Goal: Browse casually: Explore the website without a specific task or goal

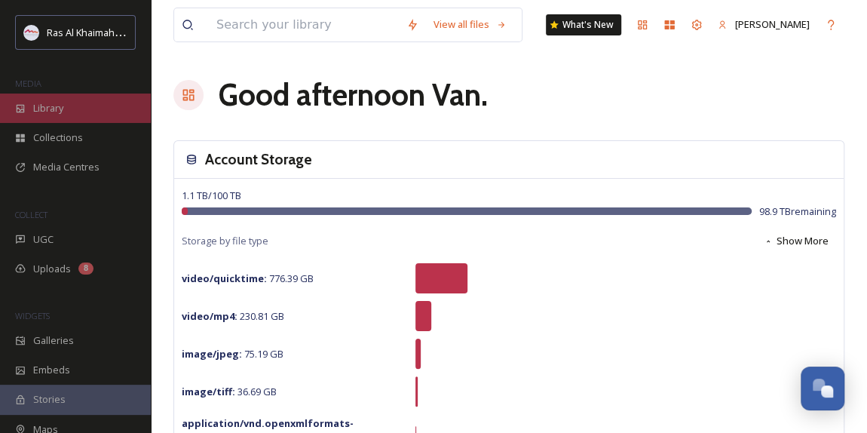
click at [57, 107] on span "Library" at bounding box center [48, 108] width 30 height 14
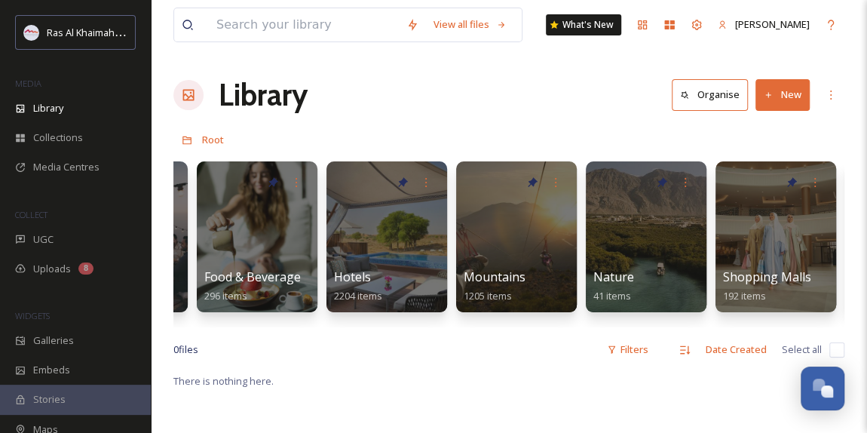
scroll to position [0, 737]
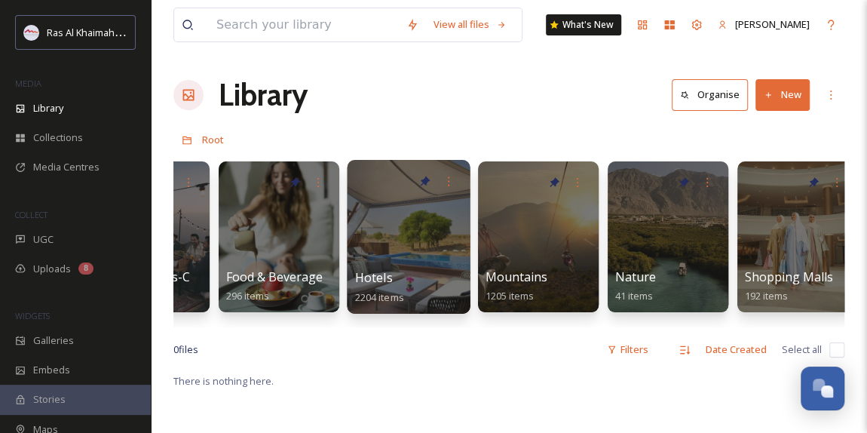
click at [390, 257] on div at bounding box center [408, 237] width 123 height 154
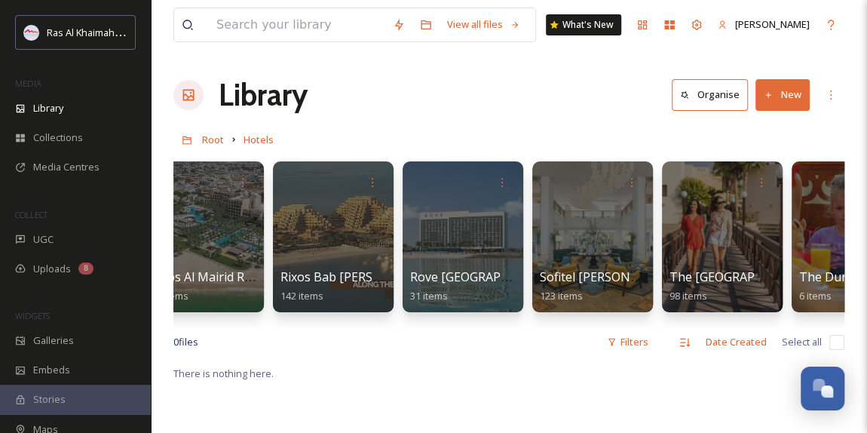
scroll to position [0, 1713]
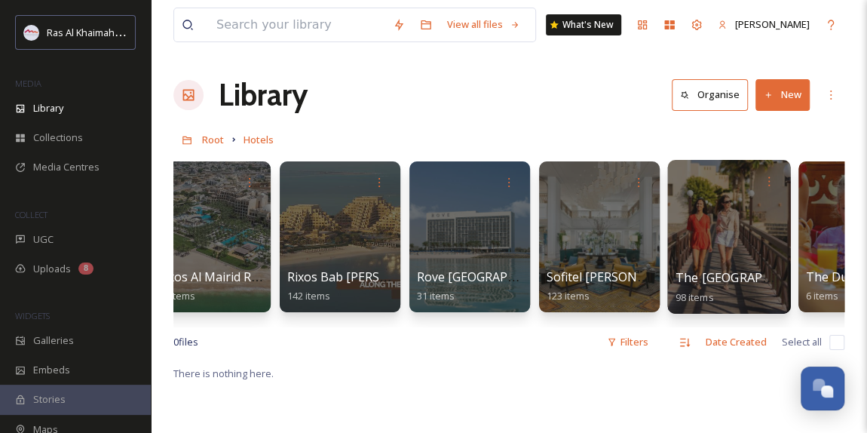
click at [724, 246] on div at bounding box center [728, 237] width 123 height 154
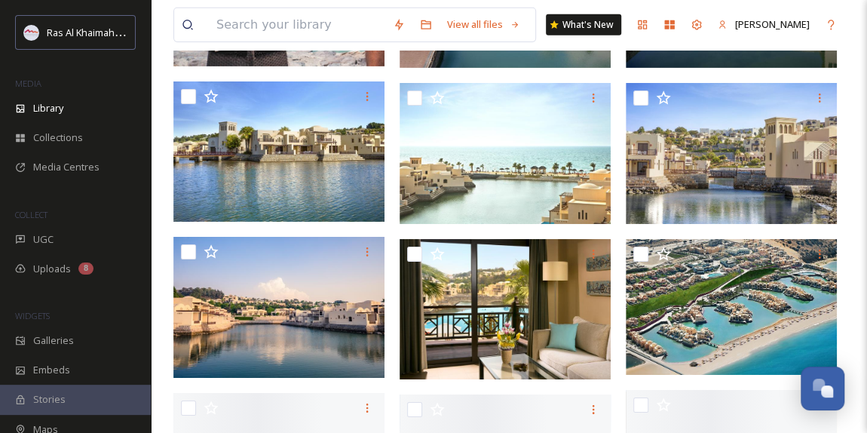
scroll to position [2466, 0]
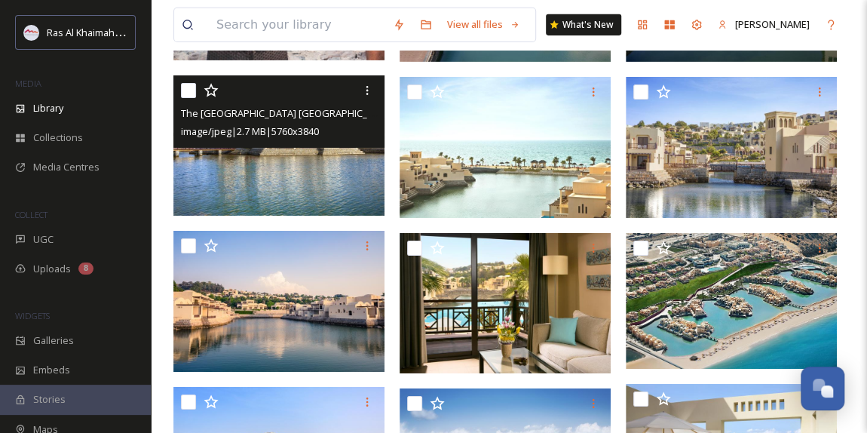
click at [311, 158] on img at bounding box center [278, 145] width 211 height 141
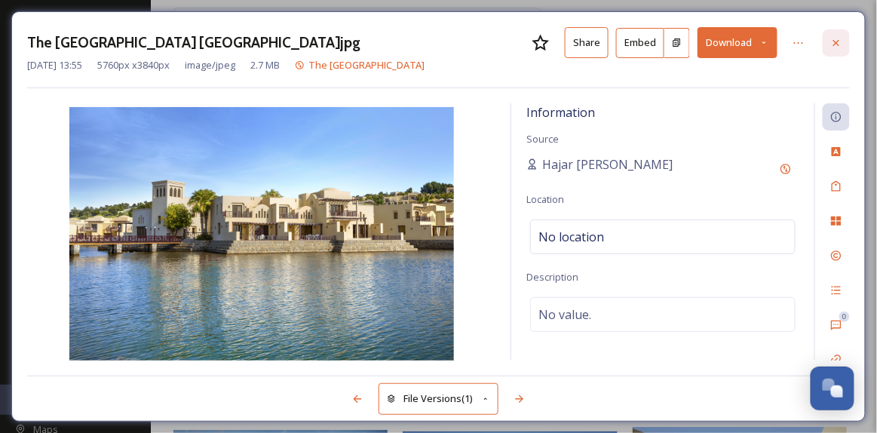
click at [837, 37] on icon at bounding box center [836, 43] width 12 height 12
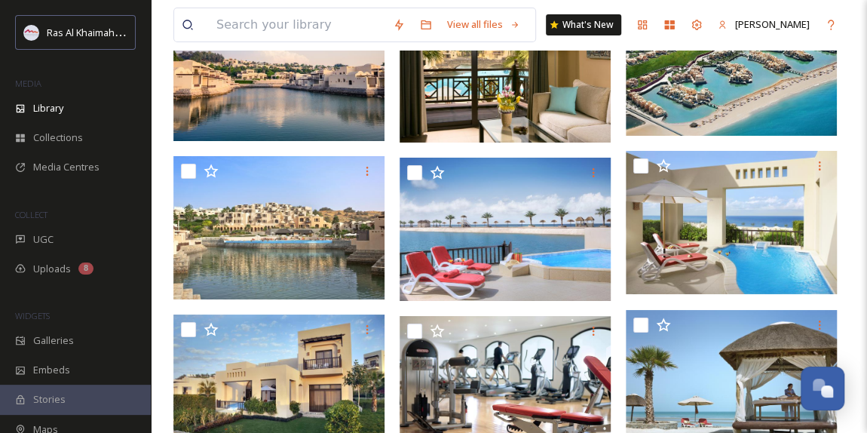
scroll to position [2741, 0]
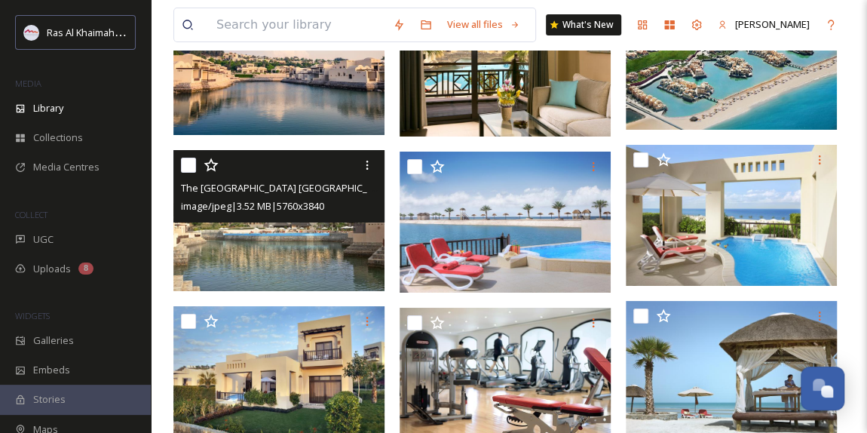
click at [248, 243] on img at bounding box center [278, 220] width 211 height 141
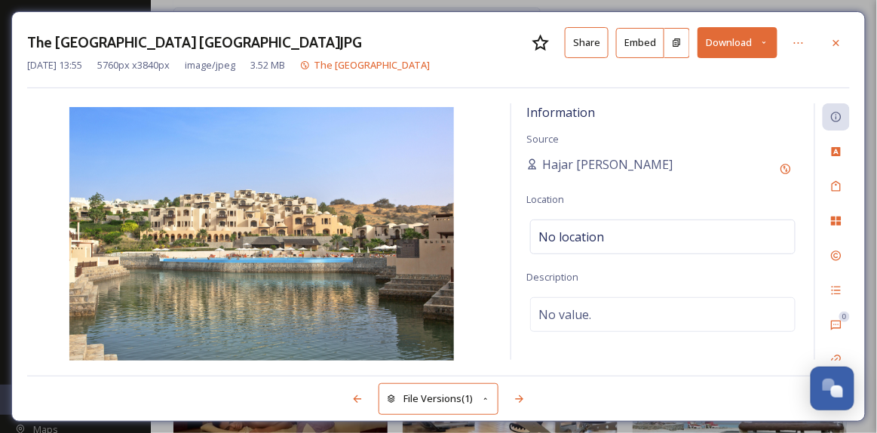
drag, startPoint x: 839, startPoint y: 40, endPoint x: 831, endPoint y: 2, distance: 39.2
click at [839, 39] on icon at bounding box center [836, 42] width 6 height 6
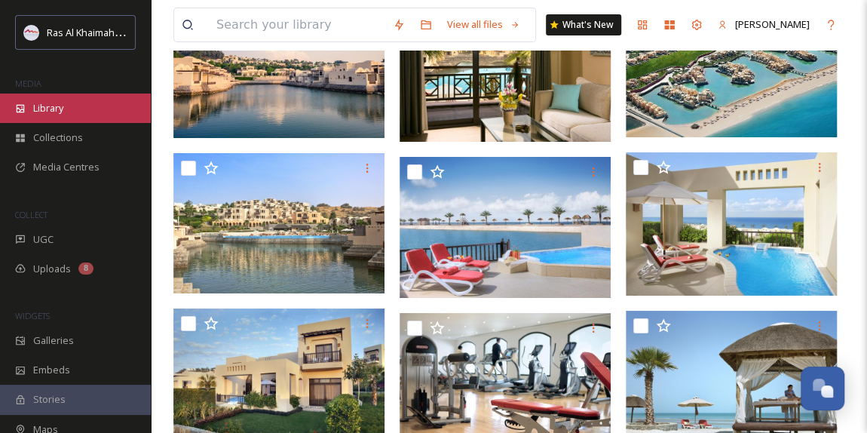
click at [78, 114] on div "Library" at bounding box center [75, 107] width 151 height 29
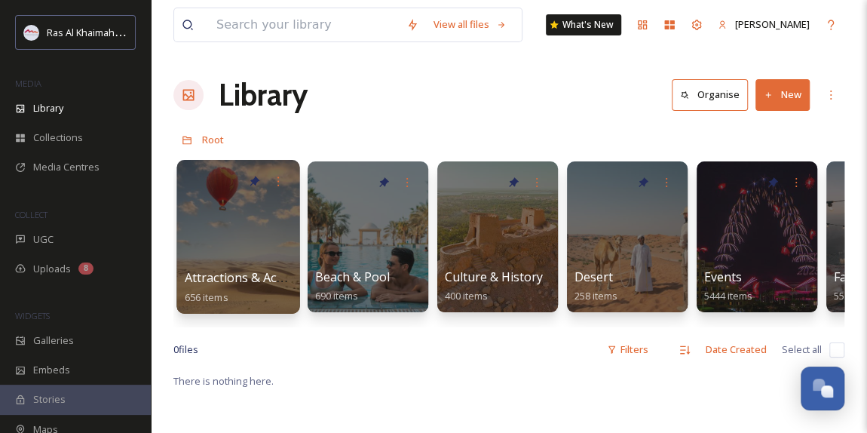
click at [246, 234] on div at bounding box center [237, 237] width 123 height 154
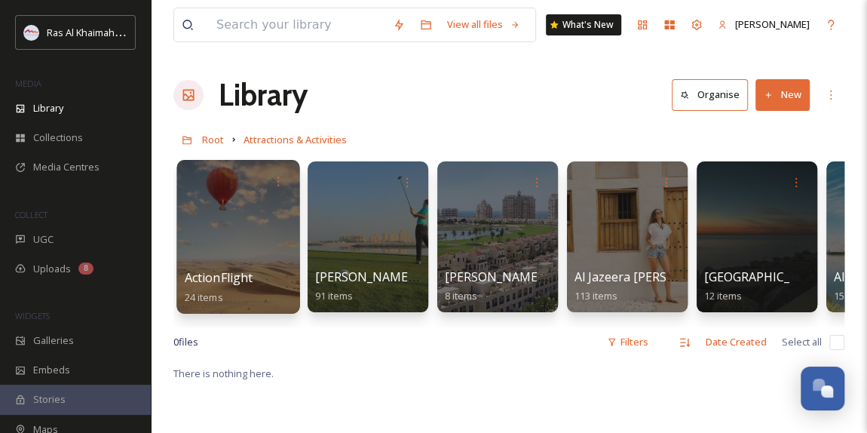
click at [246, 225] on div at bounding box center [237, 237] width 123 height 154
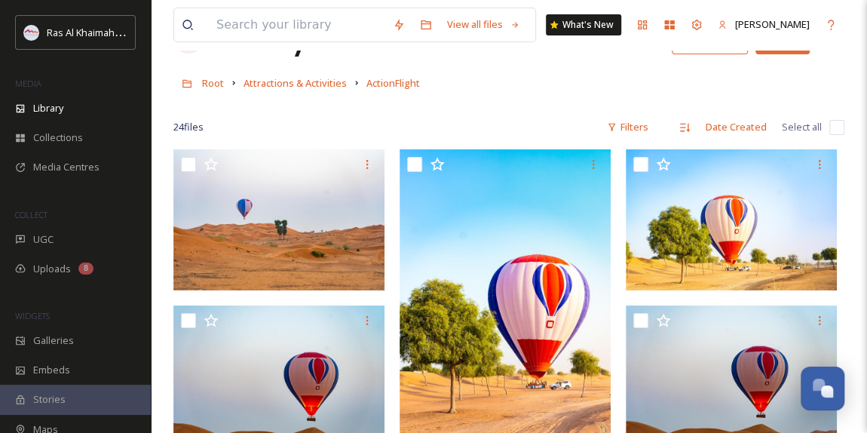
scroll to position [136, 0]
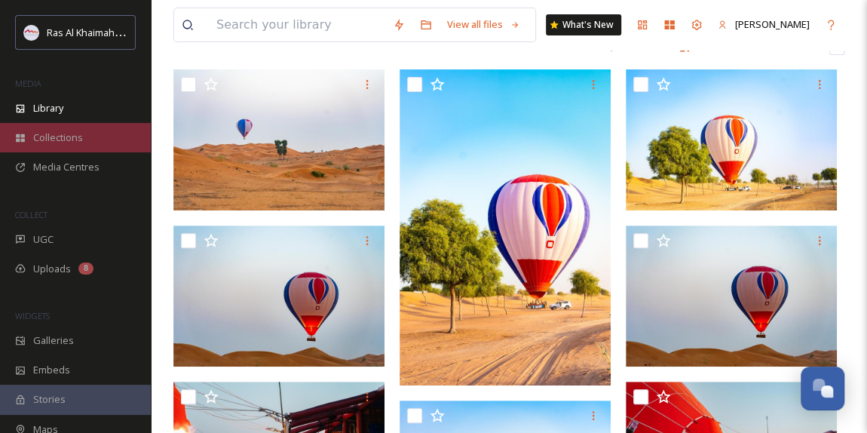
click at [67, 131] on span "Collections" at bounding box center [58, 137] width 50 height 14
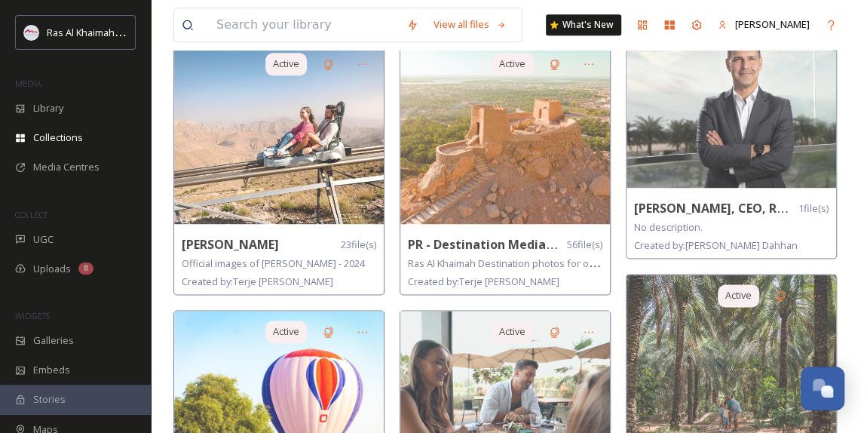
scroll to position [1027, 0]
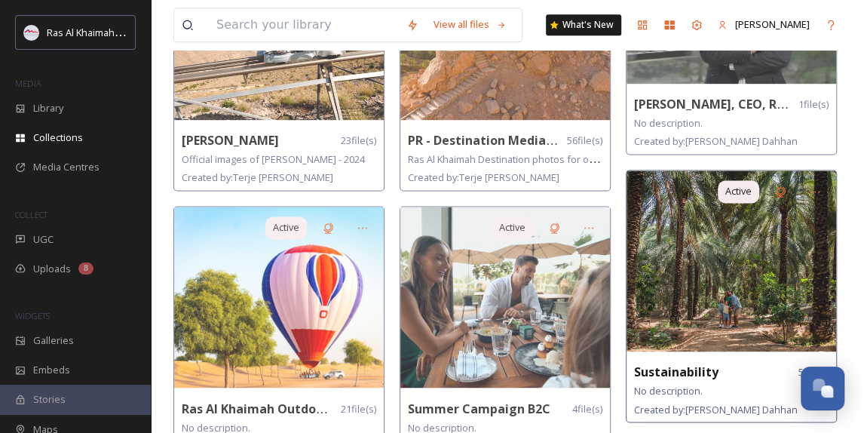
click at [733, 259] on img at bounding box center [731, 260] width 210 height 181
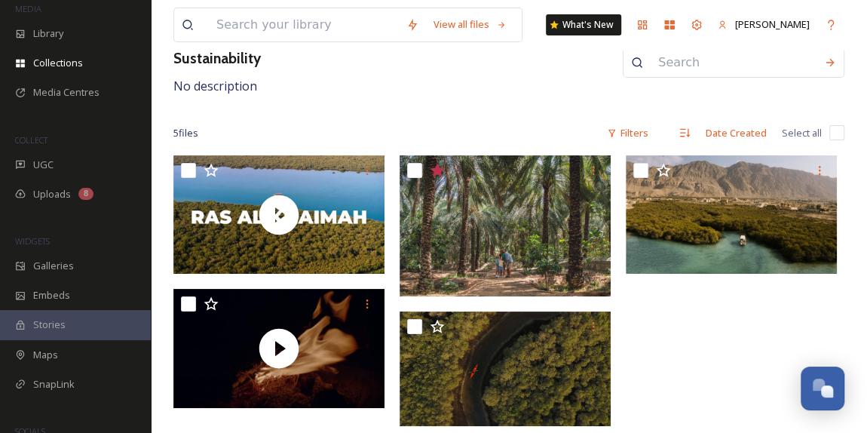
scroll to position [136, 0]
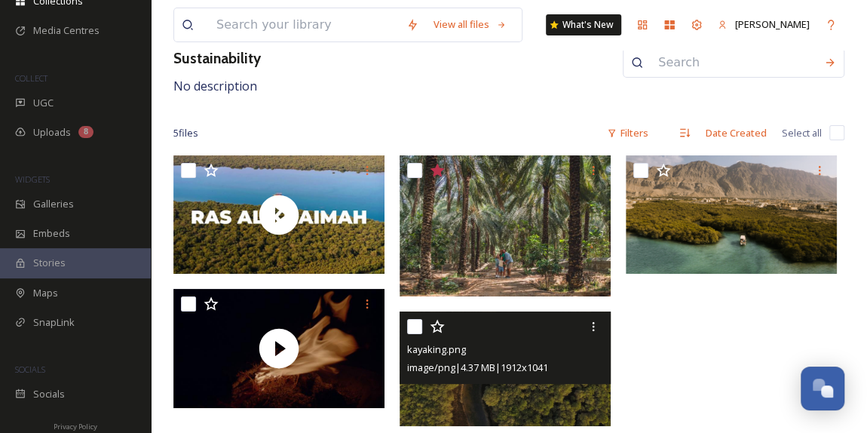
click at [555, 391] on img at bounding box center [504, 368] width 211 height 115
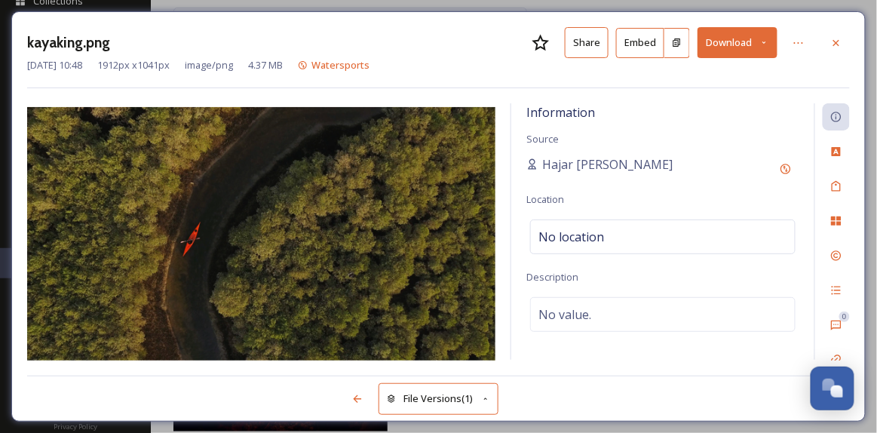
scroll to position [78, 0]
click at [836, 40] on icon at bounding box center [836, 43] width 12 height 12
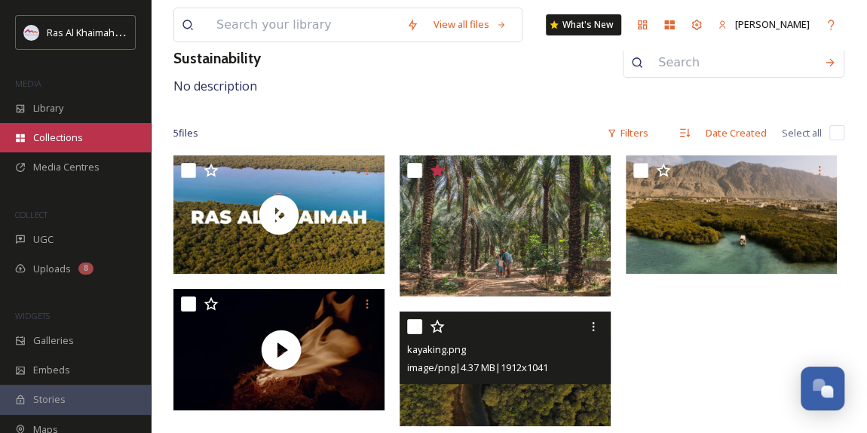
click at [65, 133] on span "Collections" at bounding box center [58, 137] width 50 height 14
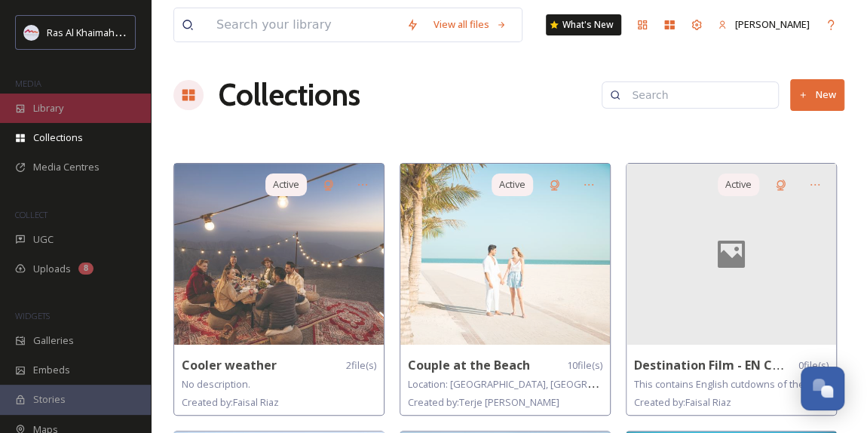
click at [63, 112] on span "Library" at bounding box center [48, 108] width 30 height 14
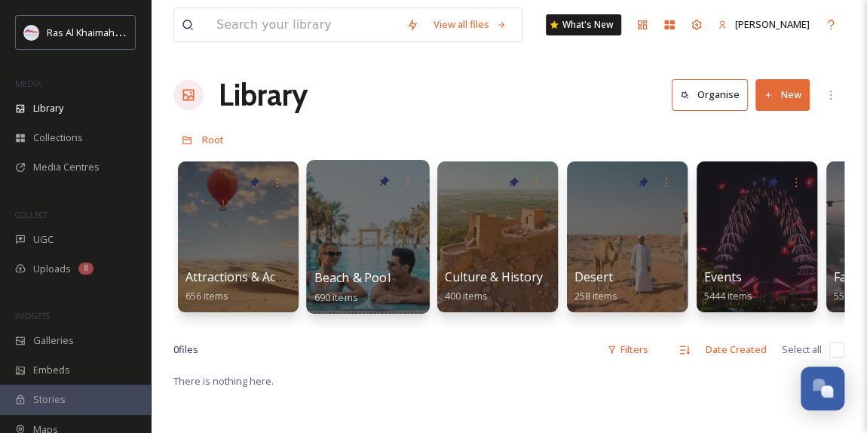
click at [339, 259] on div at bounding box center [367, 237] width 123 height 154
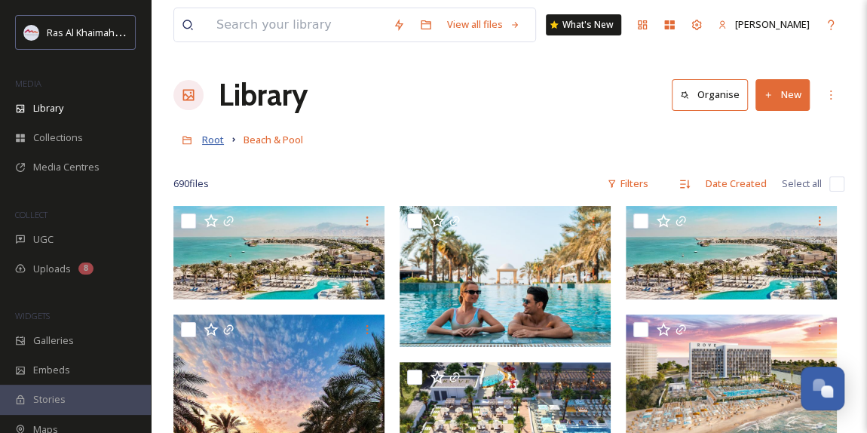
click at [215, 142] on span "Root" at bounding box center [213, 140] width 22 height 14
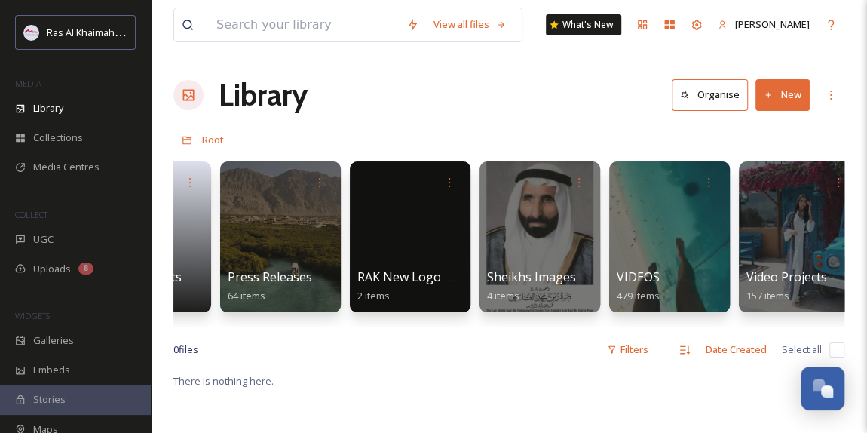
scroll to position [0, 3218]
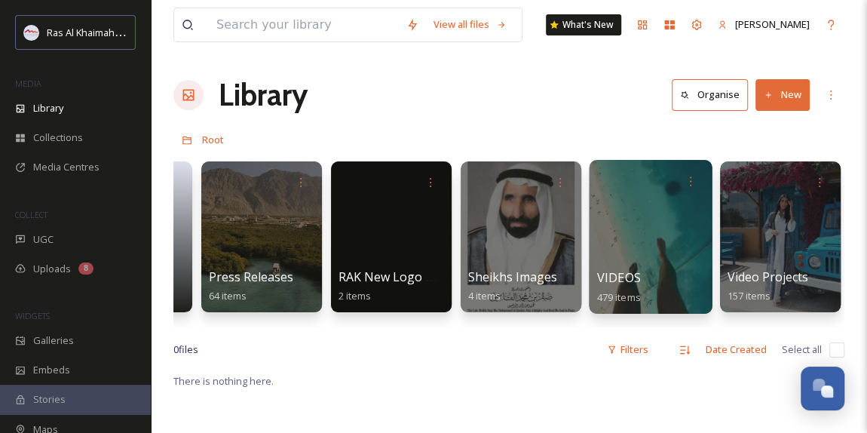
click at [640, 228] on div at bounding box center [650, 237] width 123 height 154
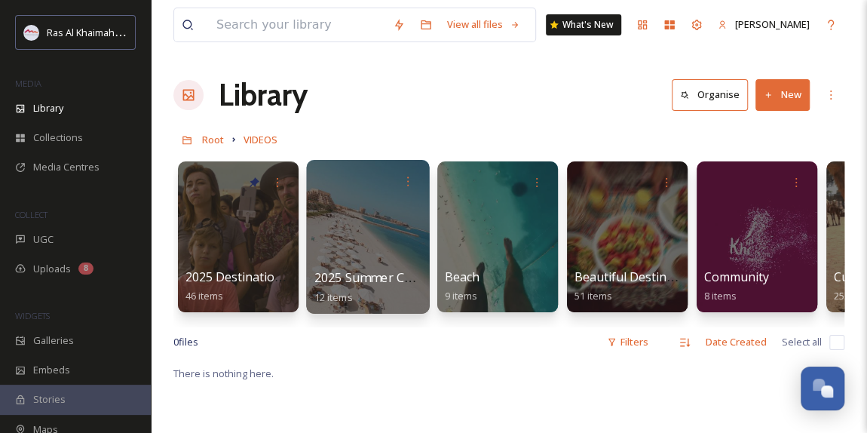
click at [358, 234] on div at bounding box center [367, 237] width 123 height 154
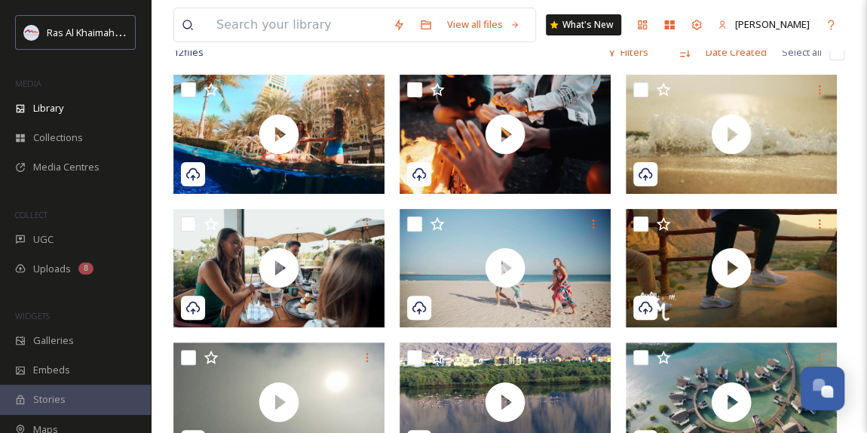
scroll to position [136, 0]
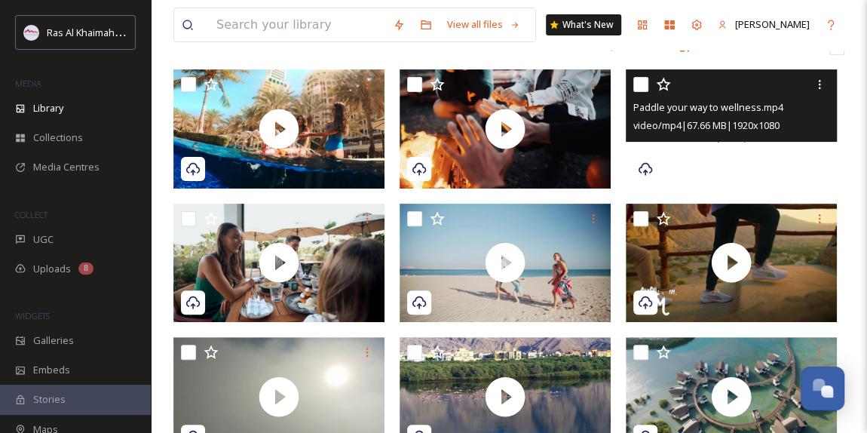
click at [744, 172] on div at bounding box center [731, 128] width 211 height 119
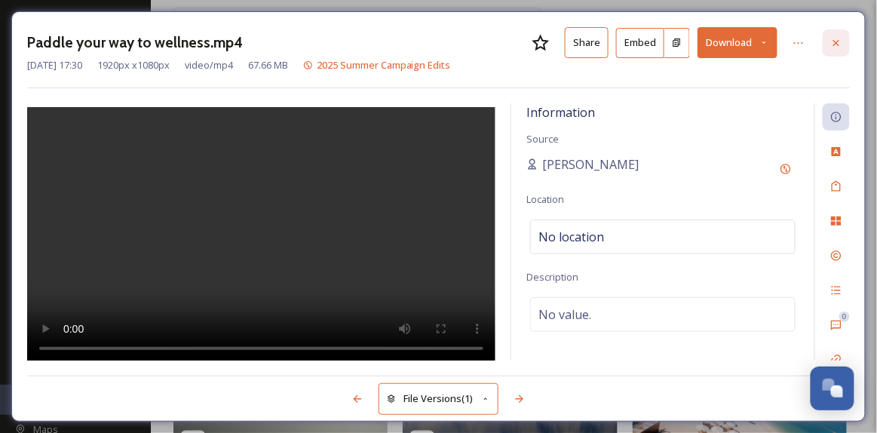
click at [838, 46] on icon at bounding box center [836, 43] width 12 height 12
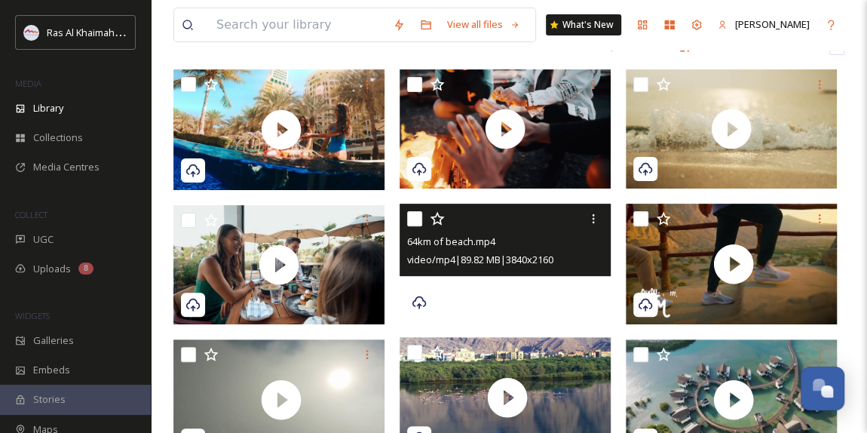
click at [526, 290] on div at bounding box center [504, 263] width 211 height 119
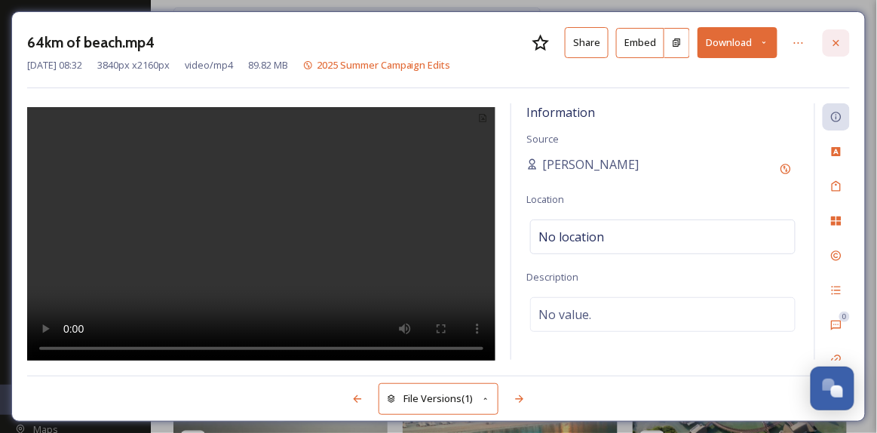
click at [836, 37] on icon at bounding box center [836, 43] width 12 height 12
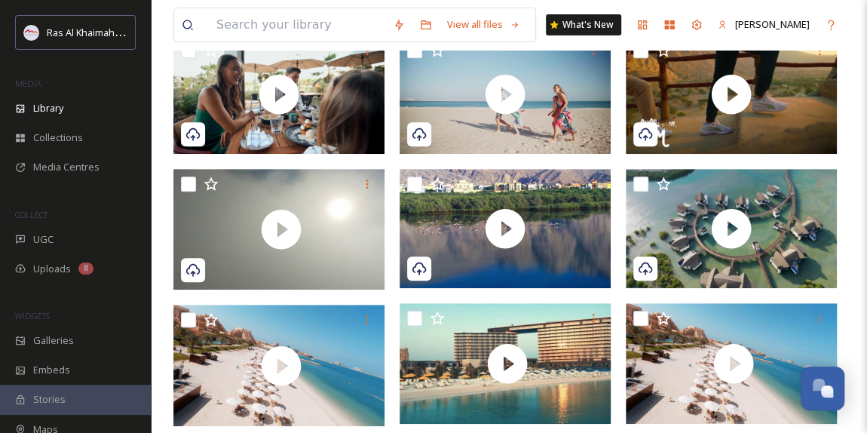
scroll to position [322, 0]
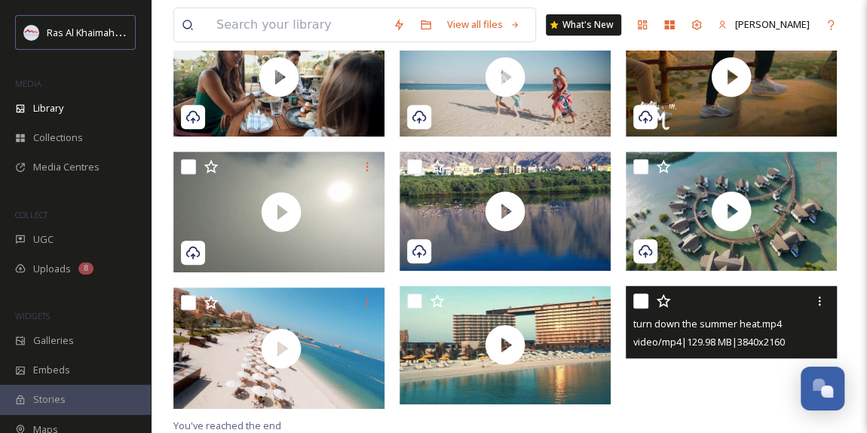
click at [662, 369] on div at bounding box center [731, 345] width 211 height 119
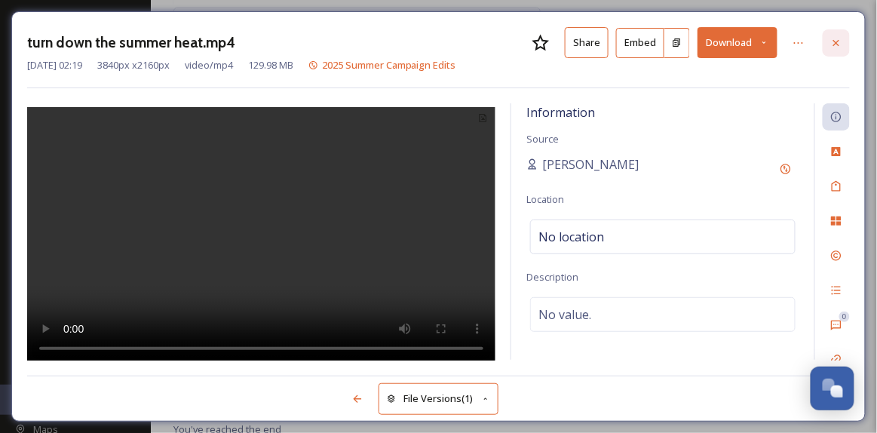
click at [842, 40] on icon at bounding box center [836, 43] width 12 height 12
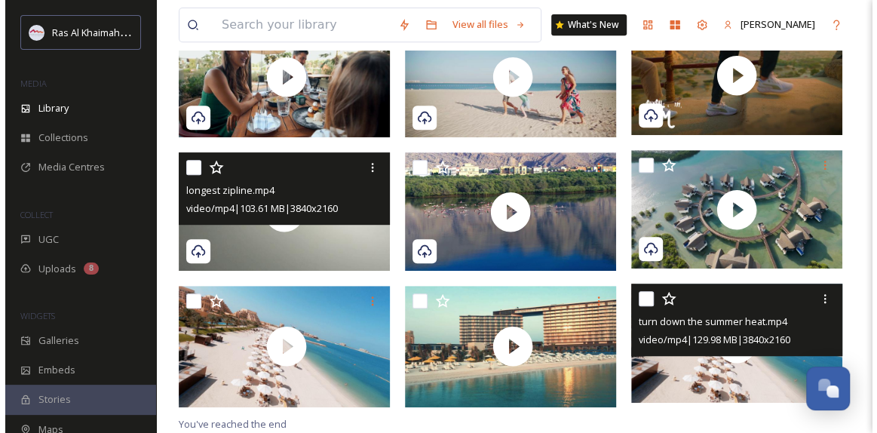
scroll to position [324, 0]
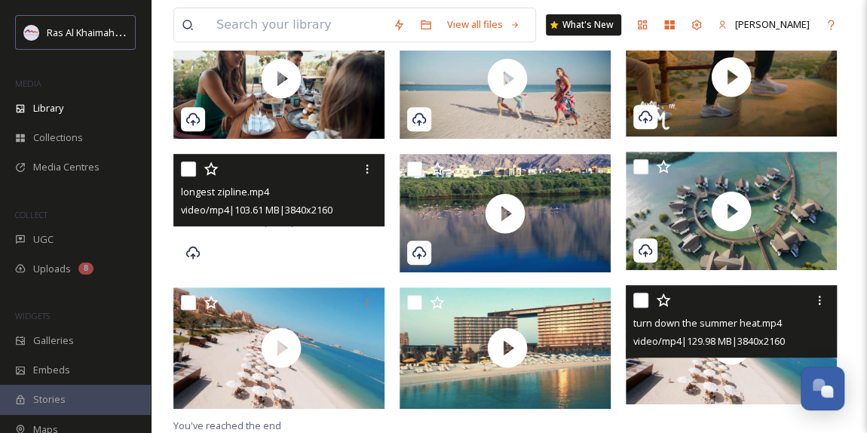
click at [294, 252] on div at bounding box center [278, 213] width 211 height 119
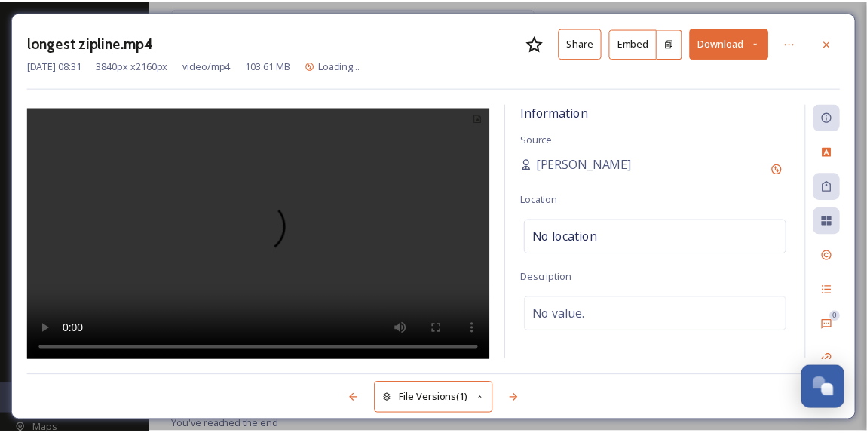
scroll to position [326, 0]
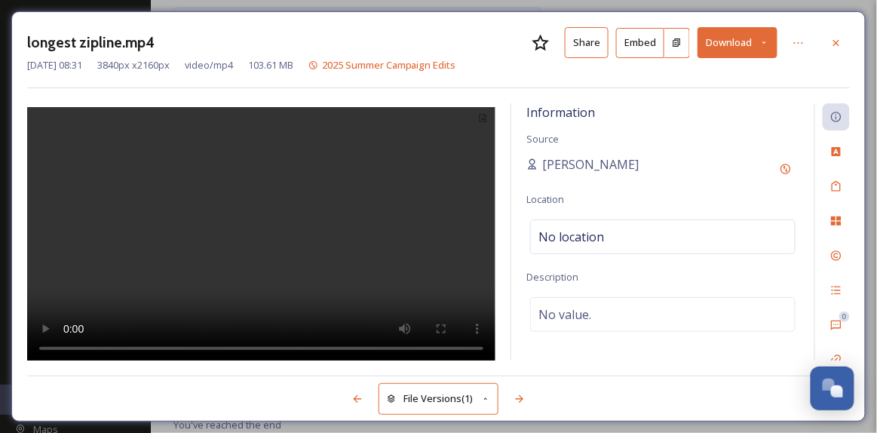
drag, startPoint x: 840, startPoint y: 49, endPoint x: 827, endPoint y: 1, distance: 49.9
click at [840, 49] on div at bounding box center [835, 42] width 27 height 27
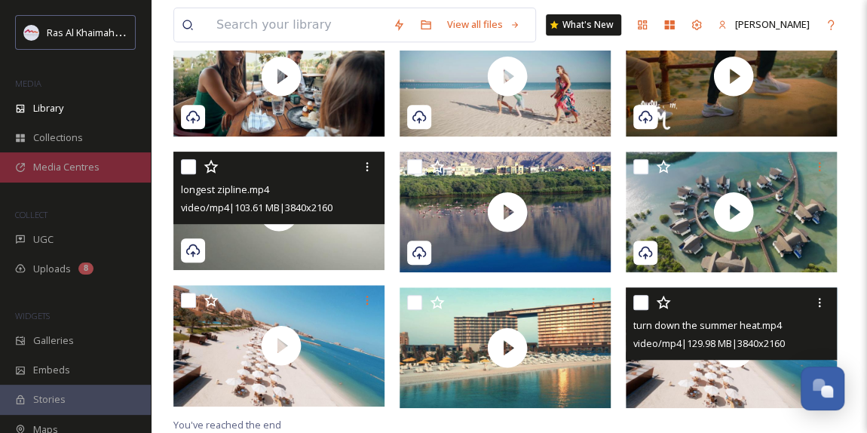
click at [77, 168] on span "Media Centres" at bounding box center [66, 167] width 66 height 14
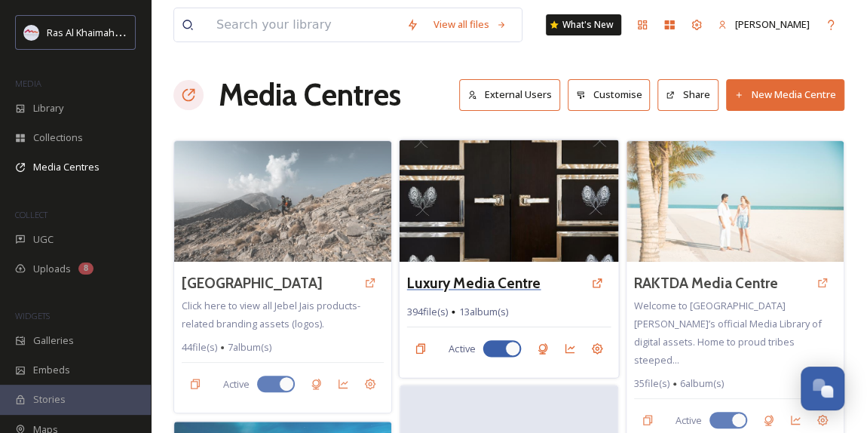
click at [498, 289] on h3 "Luxury Media Centre" at bounding box center [474, 283] width 134 height 22
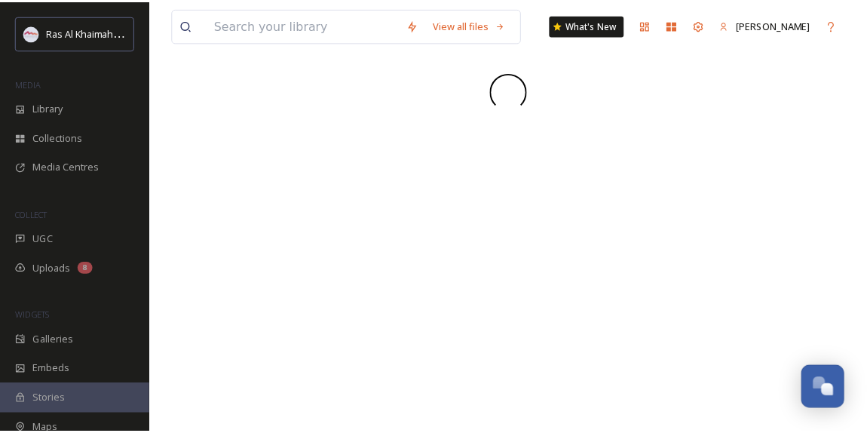
scroll to position [478, 0]
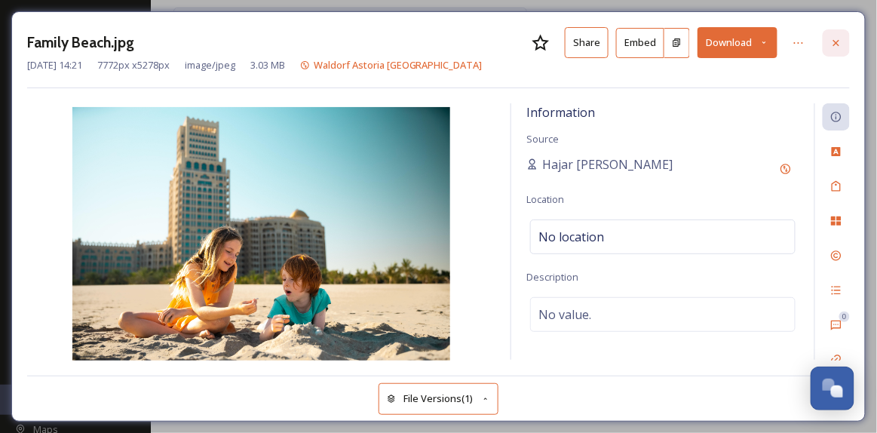
click at [838, 47] on icon at bounding box center [836, 43] width 12 height 12
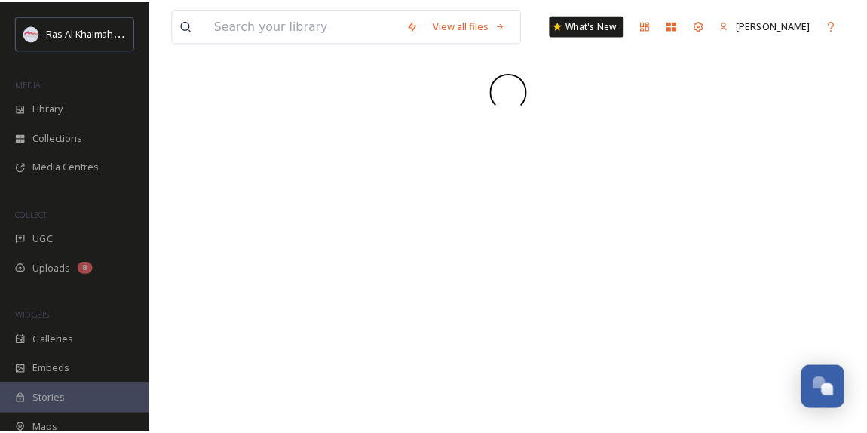
scroll to position [478, 0]
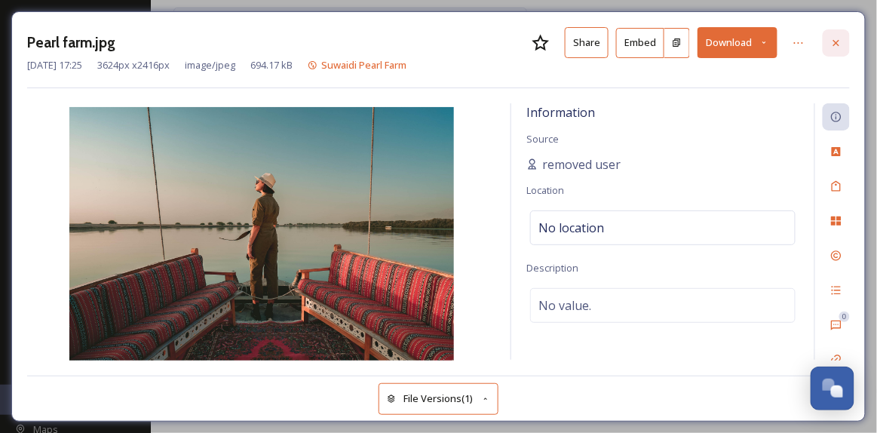
click at [836, 44] on icon at bounding box center [836, 43] width 12 height 12
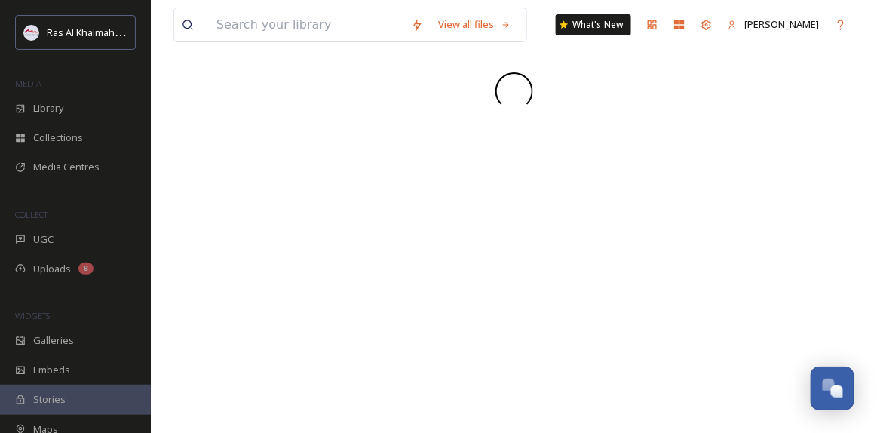
scroll to position [478, 0]
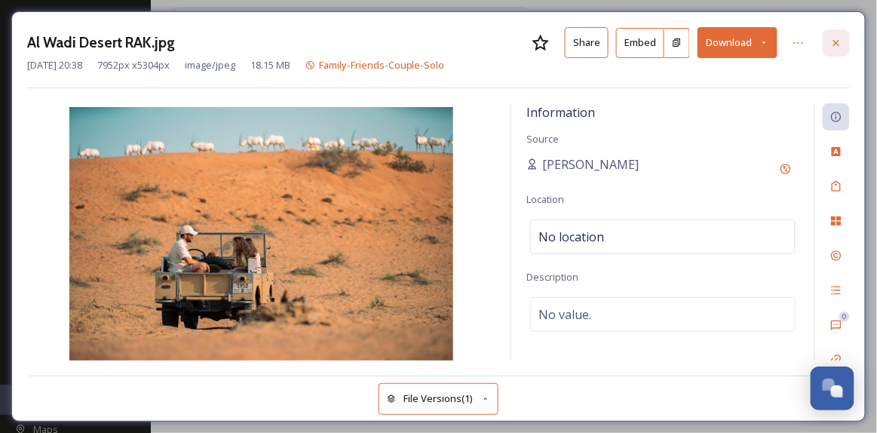
click at [838, 42] on icon at bounding box center [836, 43] width 12 height 12
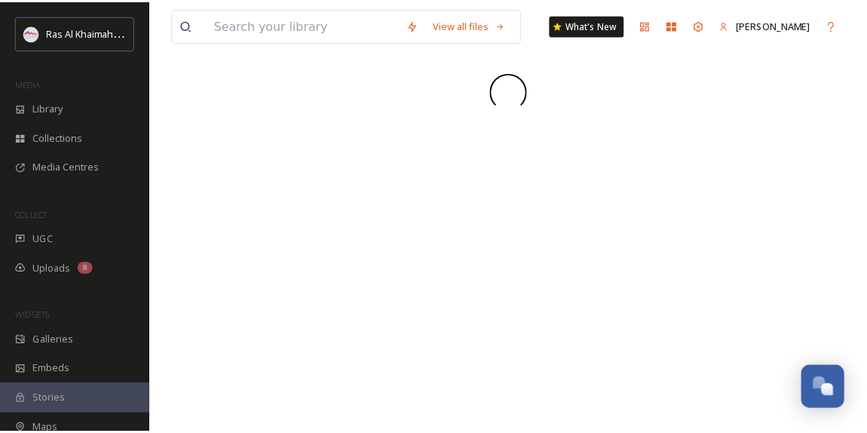
scroll to position [478, 0]
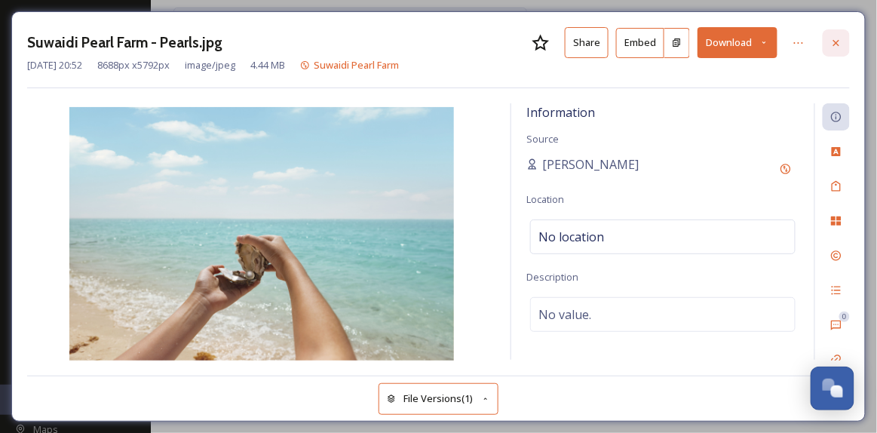
click at [843, 42] on div at bounding box center [835, 42] width 27 height 27
